Goal: Transaction & Acquisition: Purchase product/service

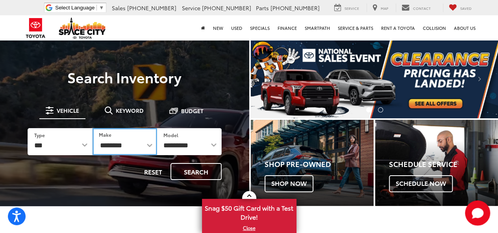
click at [148, 146] on select "**********" at bounding box center [124, 141] width 65 height 27
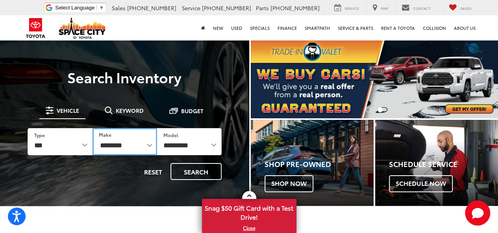
click at [141, 144] on select "**********" at bounding box center [124, 141] width 65 height 27
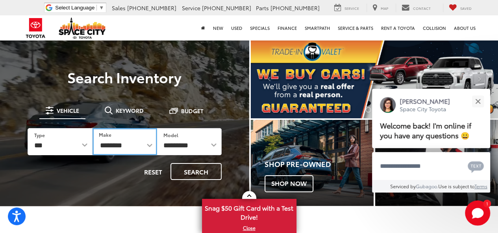
select select "******"
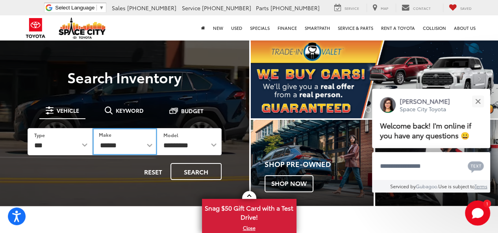
click at [92, 128] on select "**********" at bounding box center [124, 141] width 65 height 27
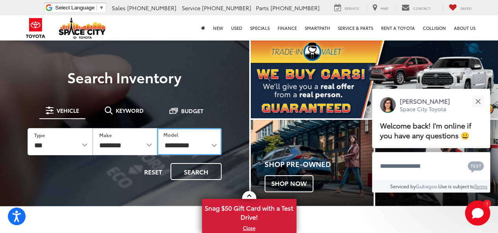
click at [211, 144] on select "**********" at bounding box center [189, 141] width 65 height 27
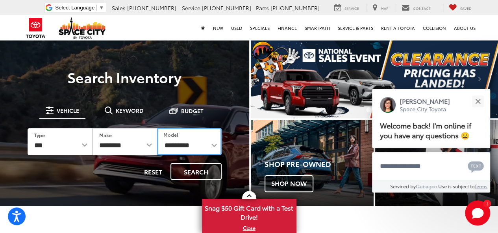
select select "**********"
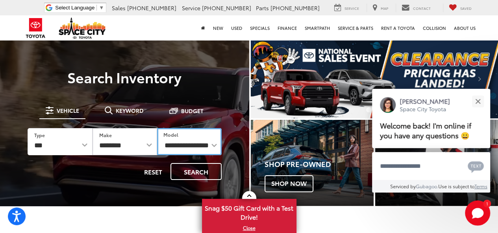
click at [157, 128] on select "**********" at bounding box center [189, 141] width 65 height 27
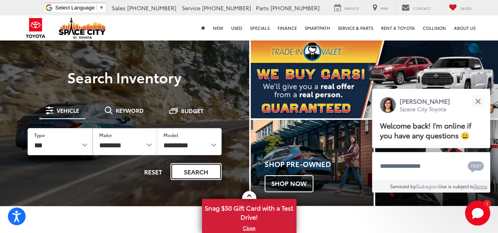
click at [193, 171] on button "Search" at bounding box center [195, 171] width 51 height 17
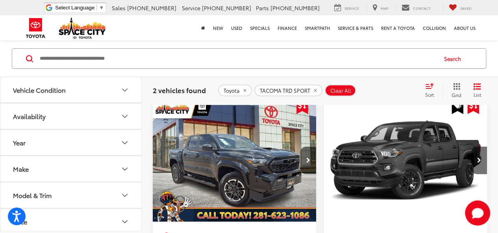
click at [68, 139] on button "Year" at bounding box center [71, 143] width 142 height 26
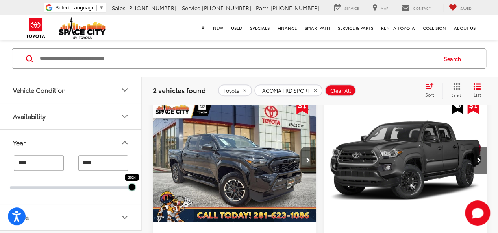
drag, startPoint x: 10, startPoint y: 189, endPoint x: 134, endPoint y: 186, distance: 123.5
click at [134, 186] on div at bounding box center [132, 187] width 6 height 6
type input "****"
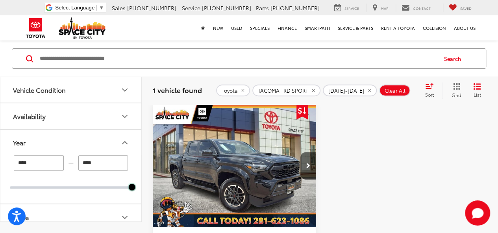
scroll to position [100, 0]
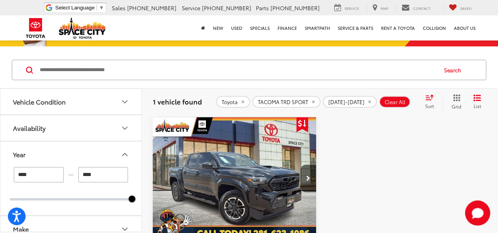
click at [273, 177] on img "2024 Toyota TACOMA TRD SPORT TRD Sport 0" at bounding box center [234, 178] width 164 height 123
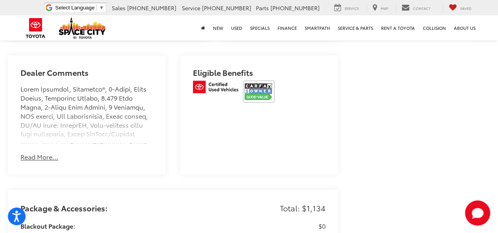
scroll to position [472, 0]
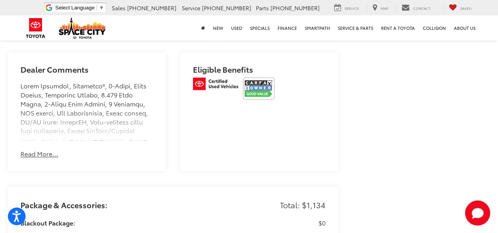
click at [26, 158] on button "Read More..." at bounding box center [39, 153] width 38 height 9
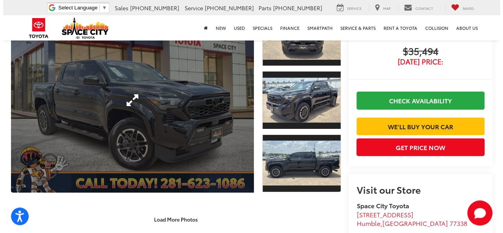
scroll to position [39, 0]
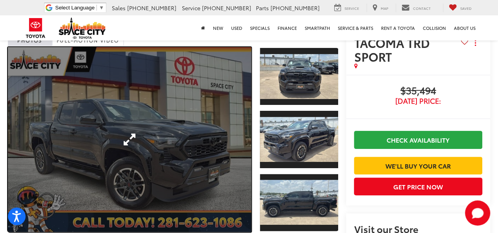
click at [201, 108] on link "Expand Photo 0" at bounding box center [129, 139] width 243 height 185
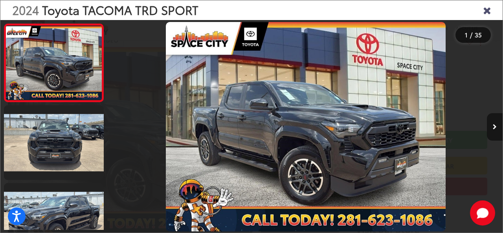
click at [494, 125] on icon "Next image" at bounding box center [495, 127] width 4 height 6
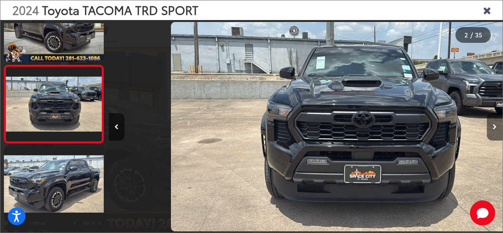
scroll to position [0, 394]
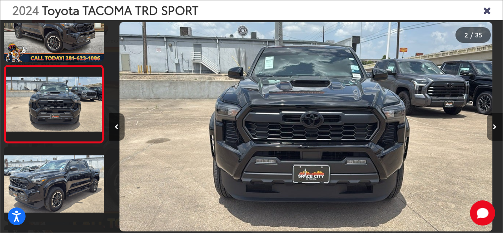
click at [494, 125] on icon "Next image" at bounding box center [495, 127] width 4 height 6
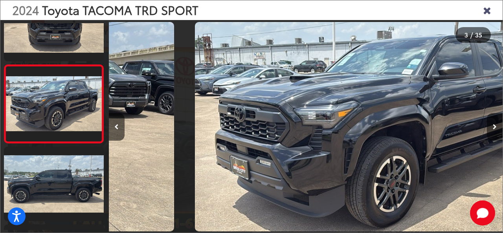
scroll to position [0, 789]
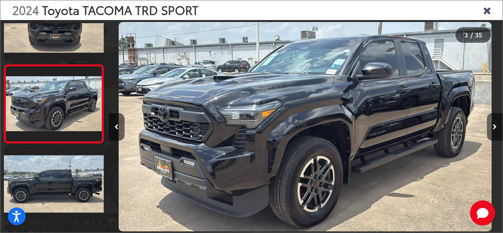
click at [494, 125] on icon "Next image" at bounding box center [495, 127] width 4 height 6
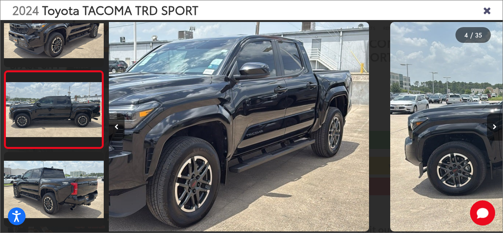
scroll to position [193, 0]
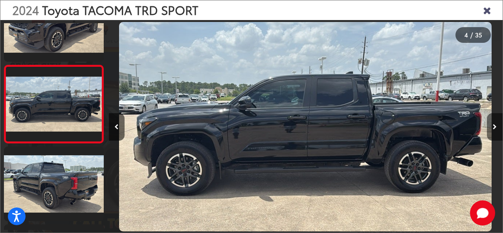
click at [494, 125] on icon "Next image" at bounding box center [495, 127] width 4 height 6
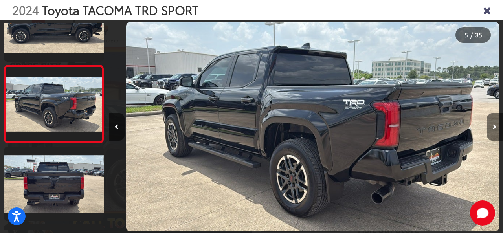
scroll to position [0, 1578]
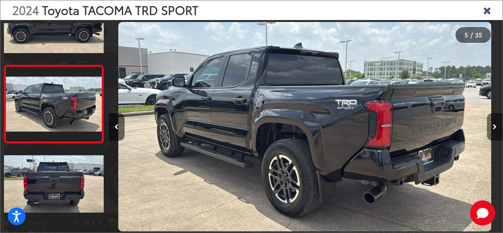
click at [494, 125] on icon "Next image" at bounding box center [495, 127] width 4 height 6
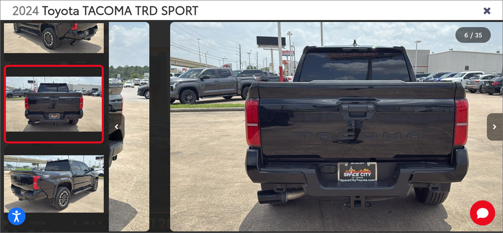
scroll to position [0, 0]
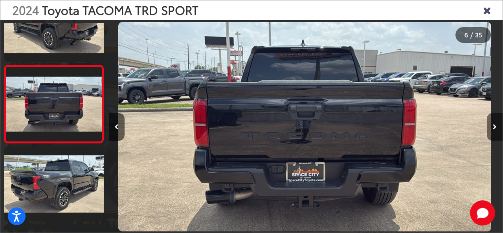
click at [494, 125] on icon "Next image" at bounding box center [495, 127] width 4 height 6
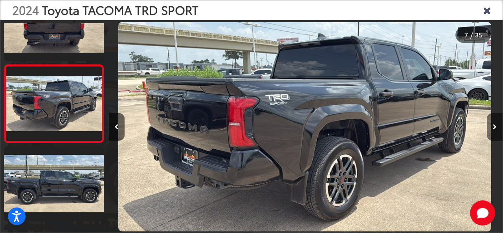
click at [494, 125] on icon "Next image" at bounding box center [495, 127] width 4 height 6
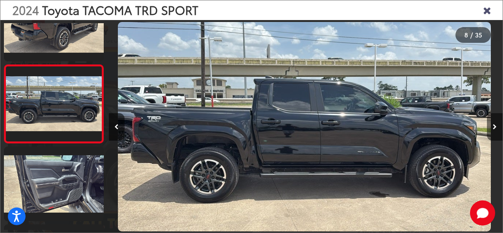
click at [494, 125] on icon "Next image" at bounding box center [495, 127] width 4 height 6
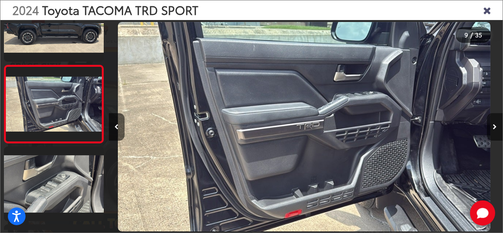
click at [494, 125] on icon "Next image" at bounding box center [495, 127] width 4 height 6
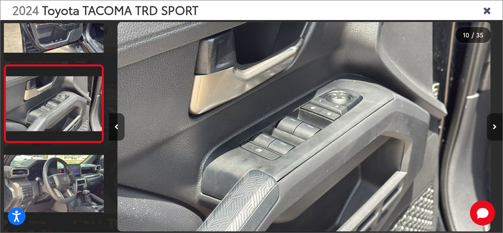
click at [494, 125] on icon "Next image" at bounding box center [495, 127] width 4 height 6
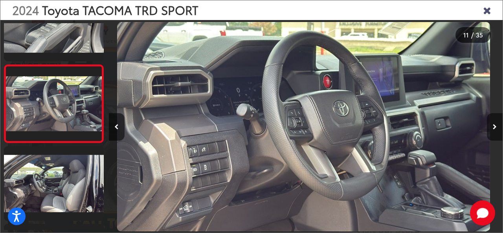
click at [494, 125] on icon "Next image" at bounding box center [495, 127] width 4 height 6
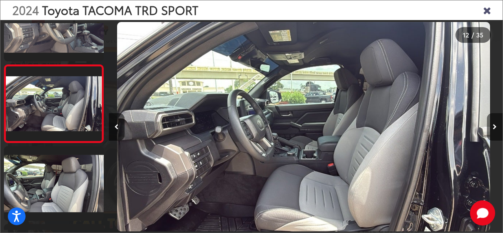
click at [494, 125] on icon "Next image" at bounding box center [495, 127] width 4 height 6
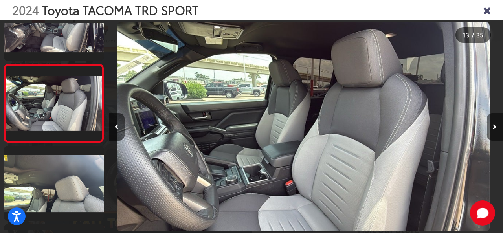
click at [494, 125] on icon "Next image" at bounding box center [495, 127] width 4 height 6
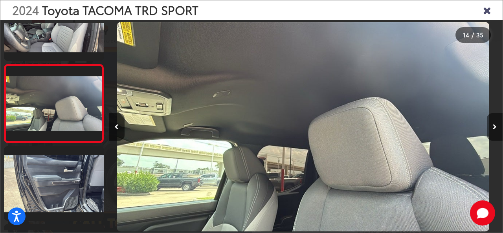
click at [494, 125] on icon "Next image" at bounding box center [495, 127] width 4 height 6
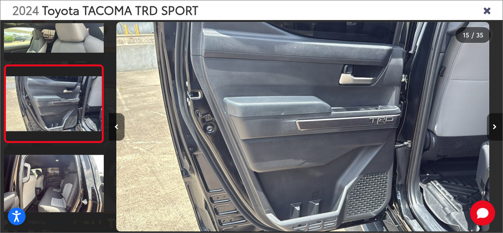
click at [494, 125] on icon "Next image" at bounding box center [495, 127] width 4 height 6
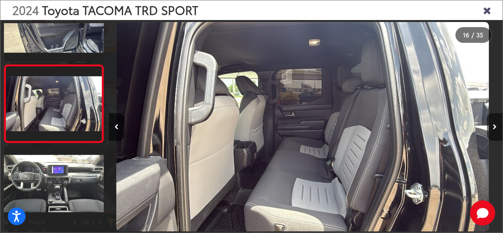
click at [494, 125] on icon "Next image" at bounding box center [495, 127] width 4 height 6
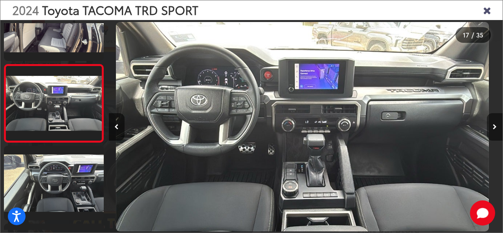
click at [494, 125] on icon "Next image" at bounding box center [495, 127] width 4 height 6
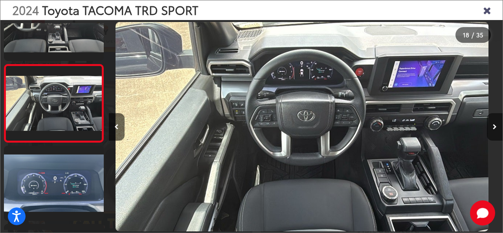
click at [494, 125] on icon "Next image" at bounding box center [495, 127] width 4 height 6
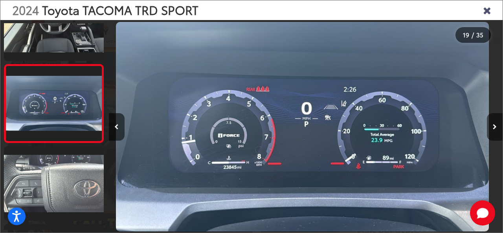
click at [494, 125] on icon "Next image" at bounding box center [495, 127] width 4 height 6
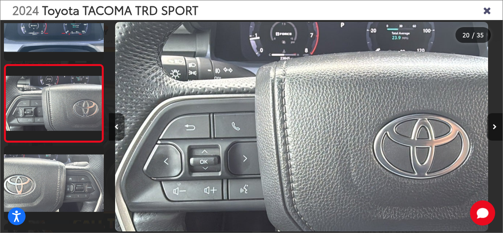
click at [494, 125] on icon "Next image" at bounding box center [495, 127] width 4 height 6
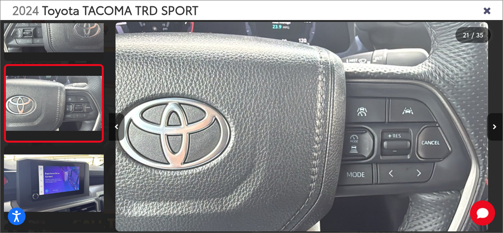
click at [494, 125] on icon "Next image" at bounding box center [495, 127] width 4 height 6
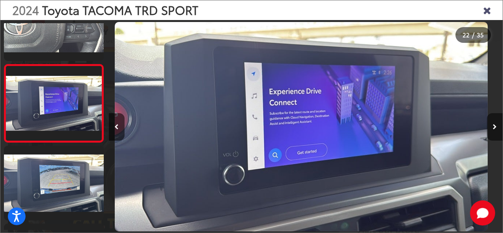
click at [494, 125] on icon "Next image" at bounding box center [495, 127] width 4 height 6
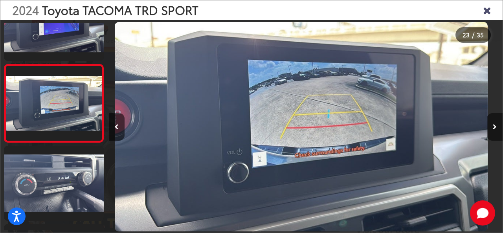
click at [494, 125] on icon "Next image" at bounding box center [495, 127] width 4 height 6
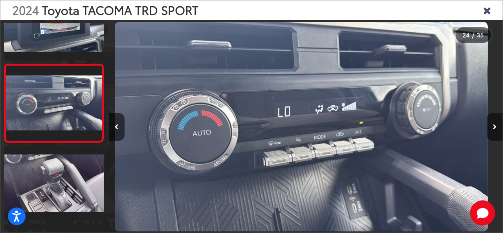
click at [494, 125] on icon "Next image" at bounding box center [495, 127] width 4 height 6
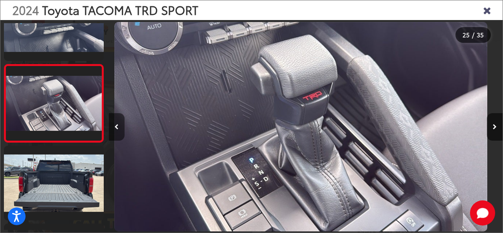
click at [119, 122] on button "Previous image" at bounding box center [117, 127] width 16 height 28
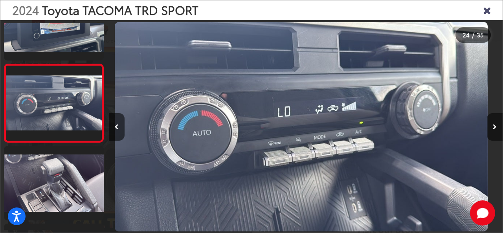
click at [497, 121] on button "Next image" at bounding box center [495, 127] width 16 height 28
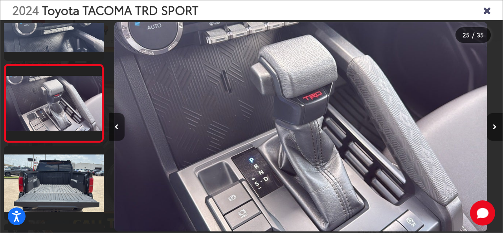
click at [497, 121] on button "Next image" at bounding box center [495, 127] width 16 height 28
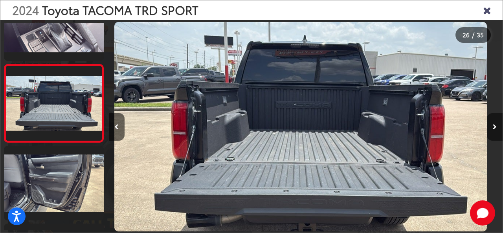
click at [497, 121] on button "Next image" at bounding box center [495, 127] width 16 height 28
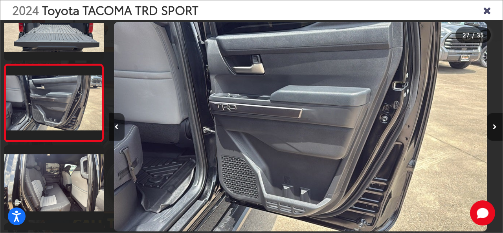
click at [497, 121] on button "Next image" at bounding box center [495, 127] width 16 height 28
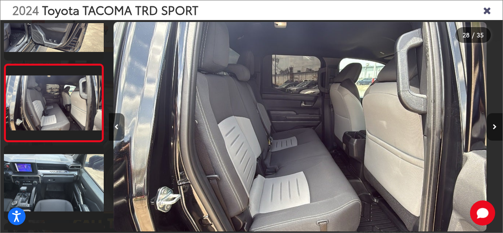
click at [497, 121] on button "Next image" at bounding box center [495, 127] width 16 height 28
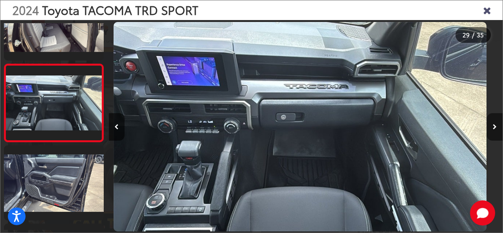
click at [497, 121] on button "Next image" at bounding box center [495, 127] width 16 height 28
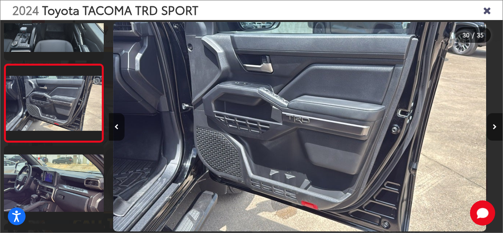
click at [497, 121] on button "Next image" at bounding box center [495, 127] width 16 height 28
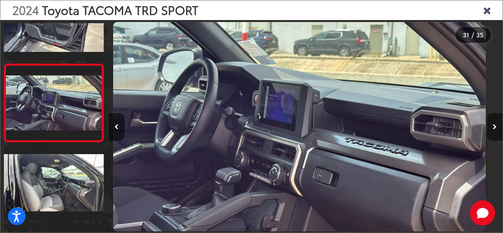
click at [497, 121] on button "Next image" at bounding box center [495, 127] width 16 height 28
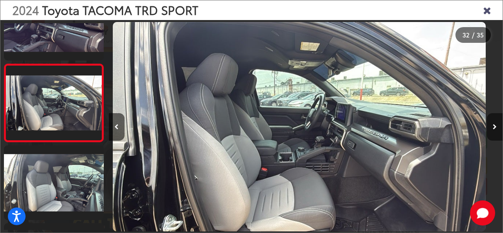
click at [497, 121] on button "Next image" at bounding box center [495, 127] width 16 height 28
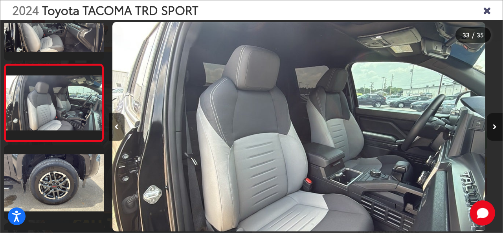
click at [497, 121] on button "Next image" at bounding box center [495, 127] width 16 height 28
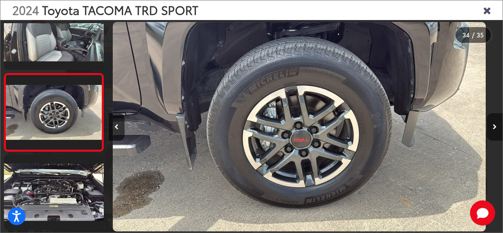
click at [497, 121] on button "Next image" at bounding box center [495, 127] width 16 height 28
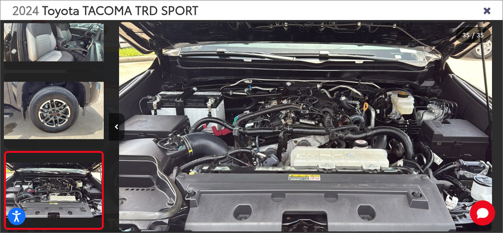
click at [484, 11] on icon "Close gallery" at bounding box center [487, 10] width 8 height 10
